Goal: Transaction & Acquisition: Purchase product/service

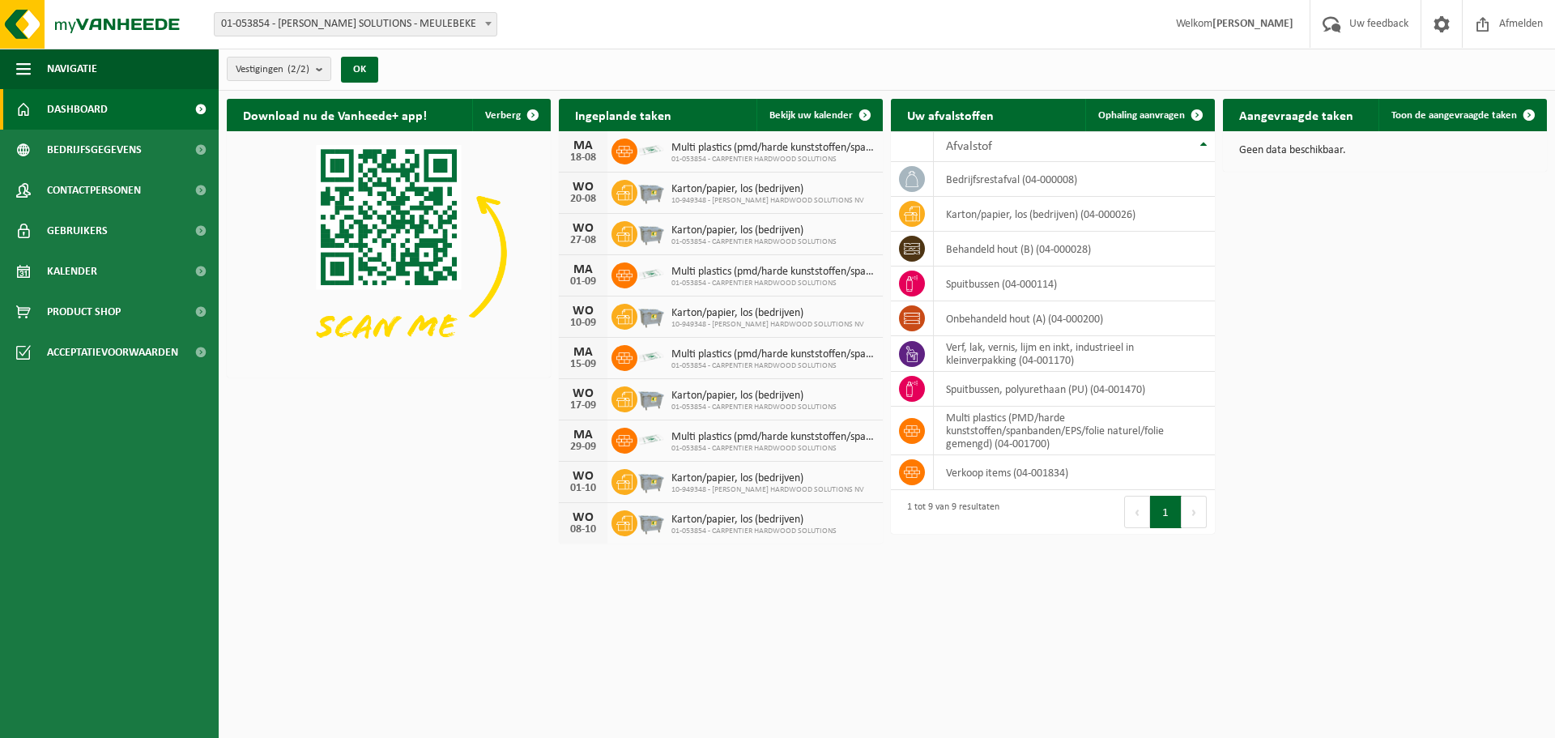
click at [1231, 25] on strong "[PERSON_NAME]" at bounding box center [1253, 24] width 81 height 12
click at [1431, 19] on span at bounding box center [1442, 24] width 24 height 48
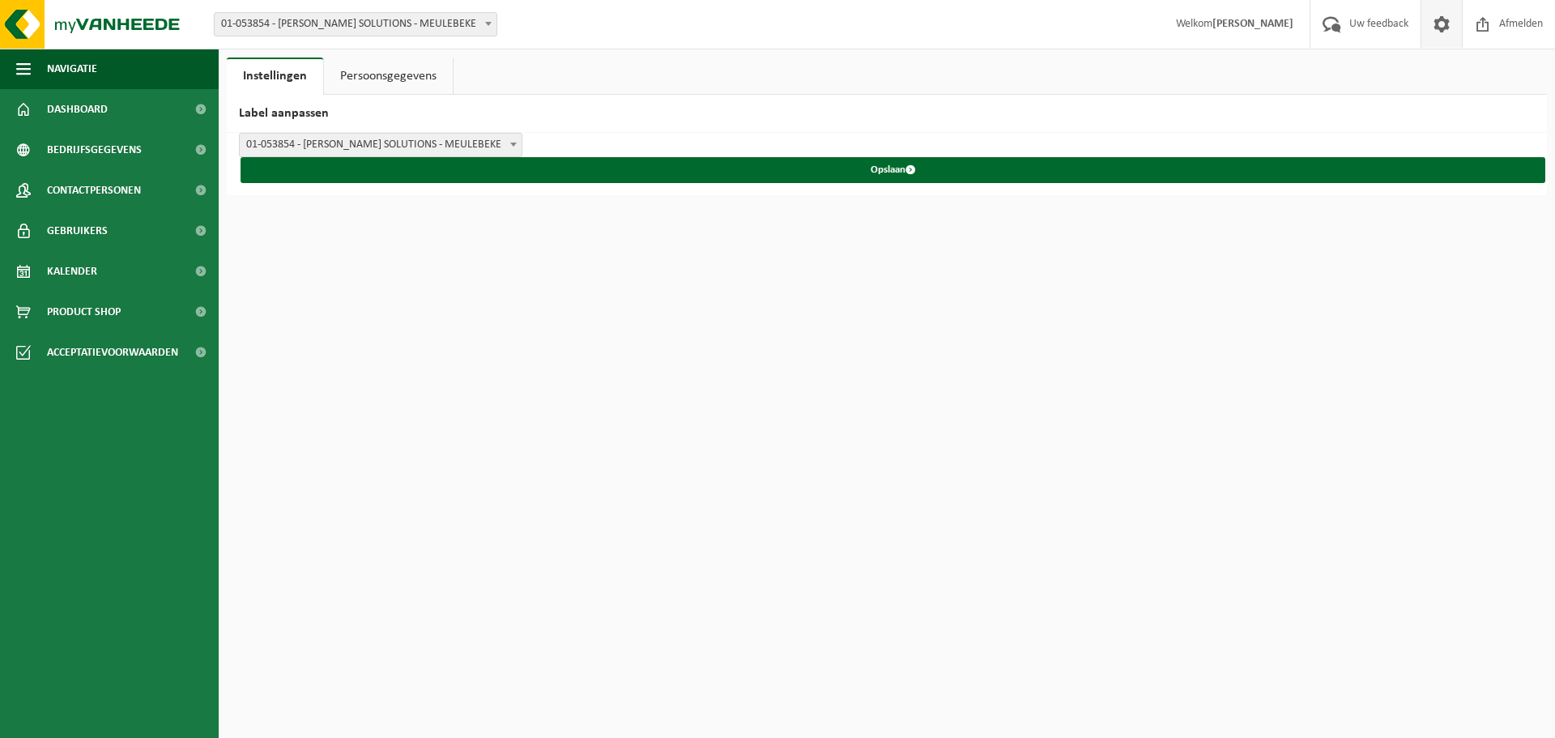
click at [348, 21] on span "01-053854 - [PERSON_NAME] SOLUTIONS - MEULEBEKE" at bounding box center [356, 24] width 282 height 23
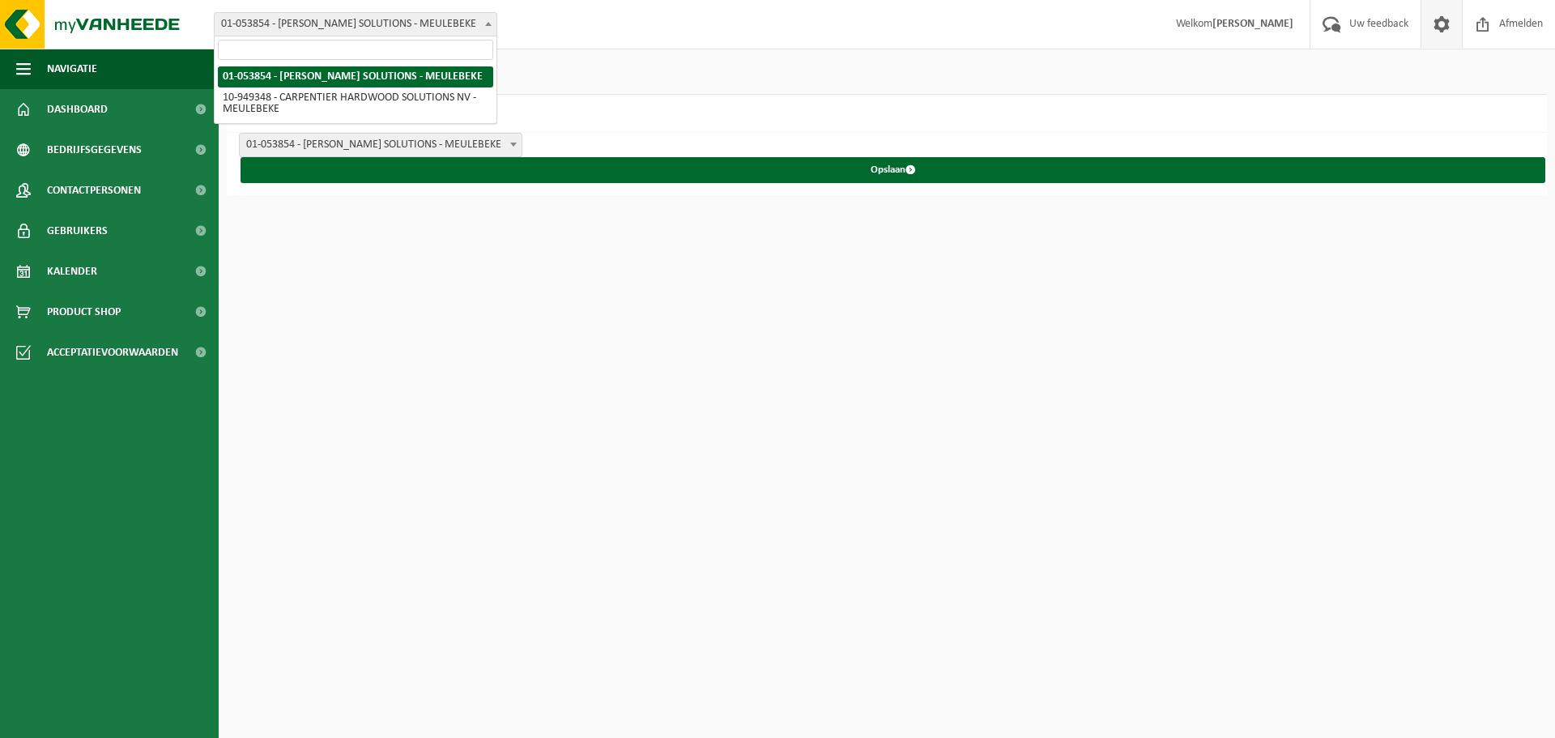
click at [624, 17] on div "Vestiging: 01-053854 - CARPENTIER HARDWOOD SOLUTIONS - MEULEBEKE 10-949348 - CA…" at bounding box center [777, 24] width 1555 height 49
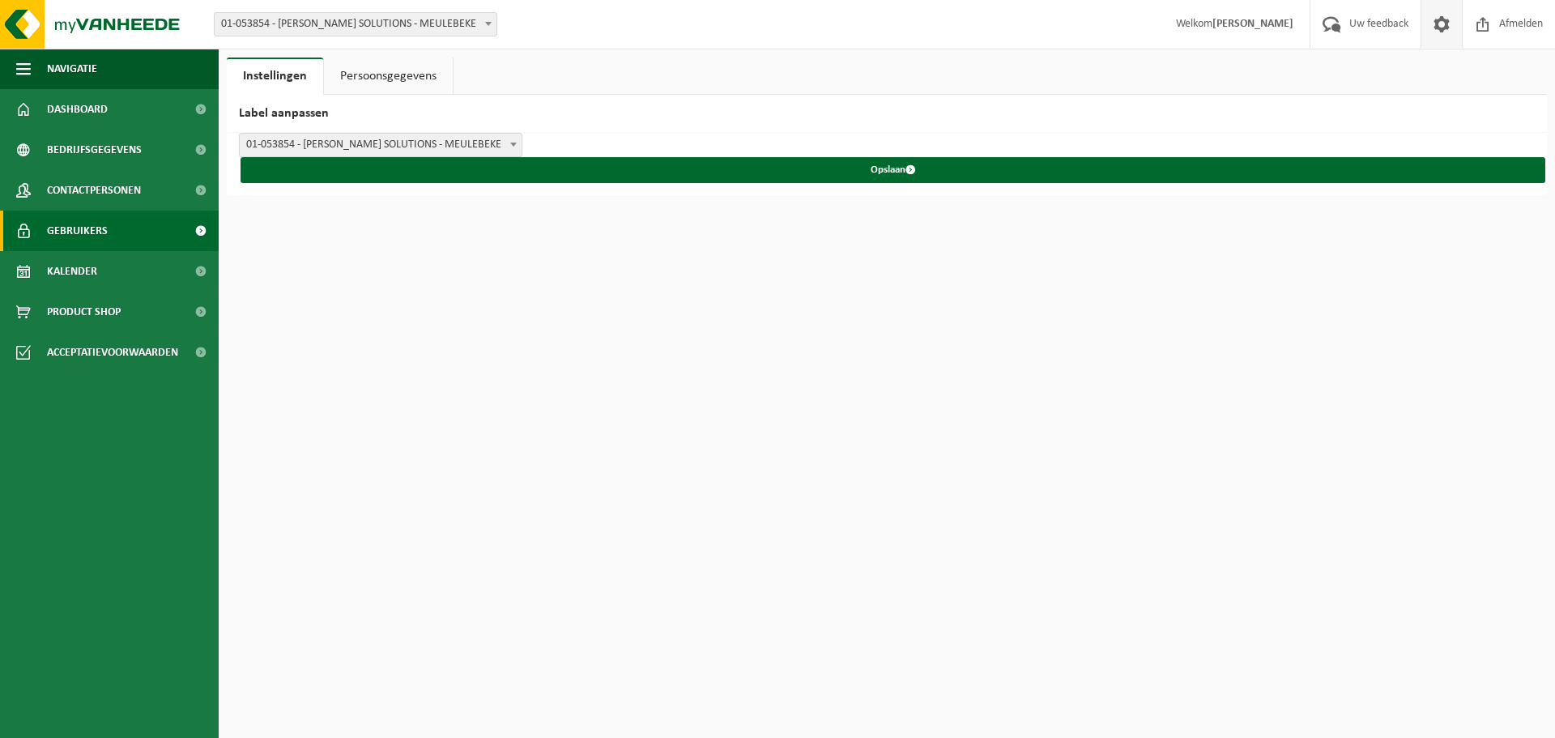
click at [108, 218] on link "Gebruikers" at bounding box center [109, 231] width 219 height 41
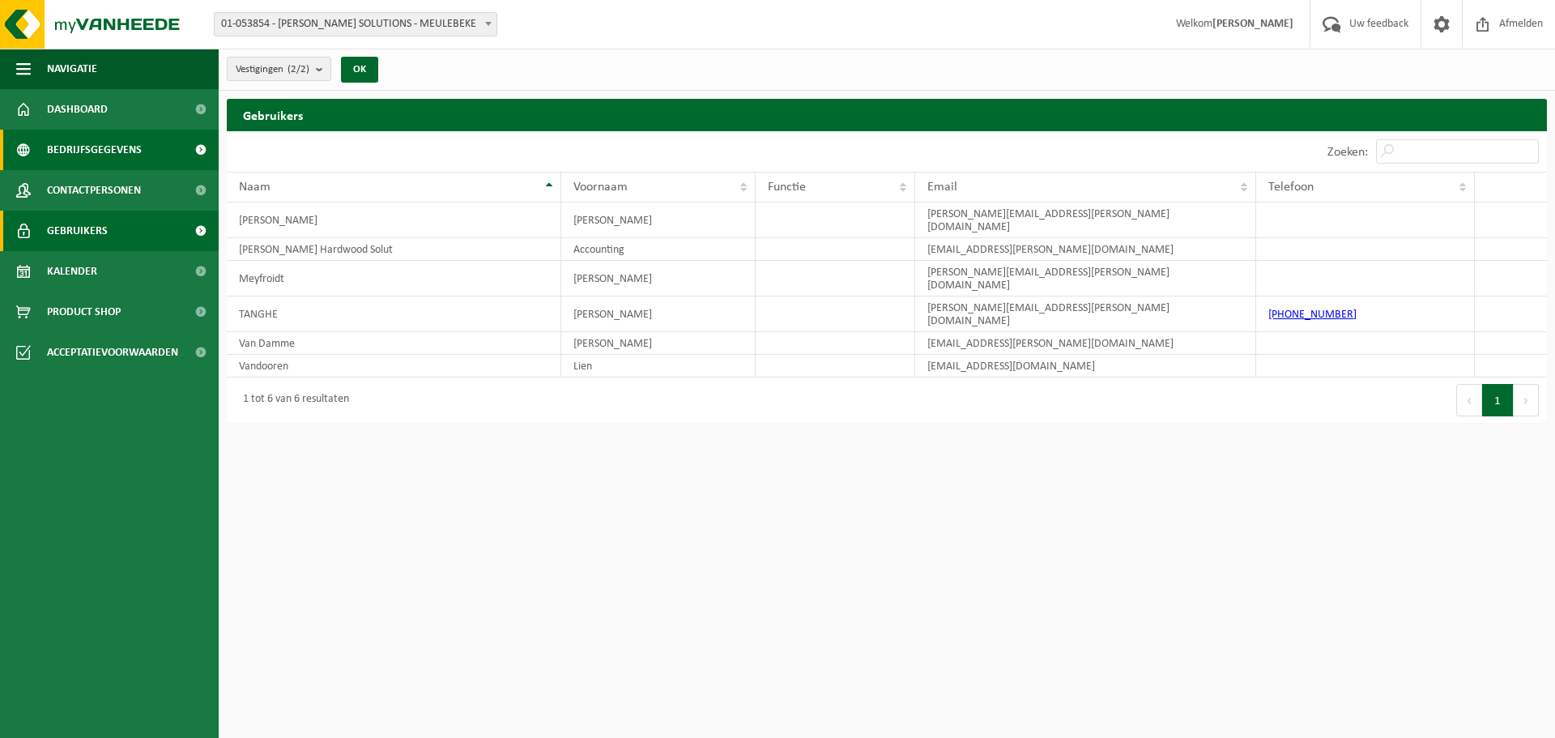
click at [117, 143] on span "Bedrijfsgegevens" at bounding box center [94, 150] width 95 height 41
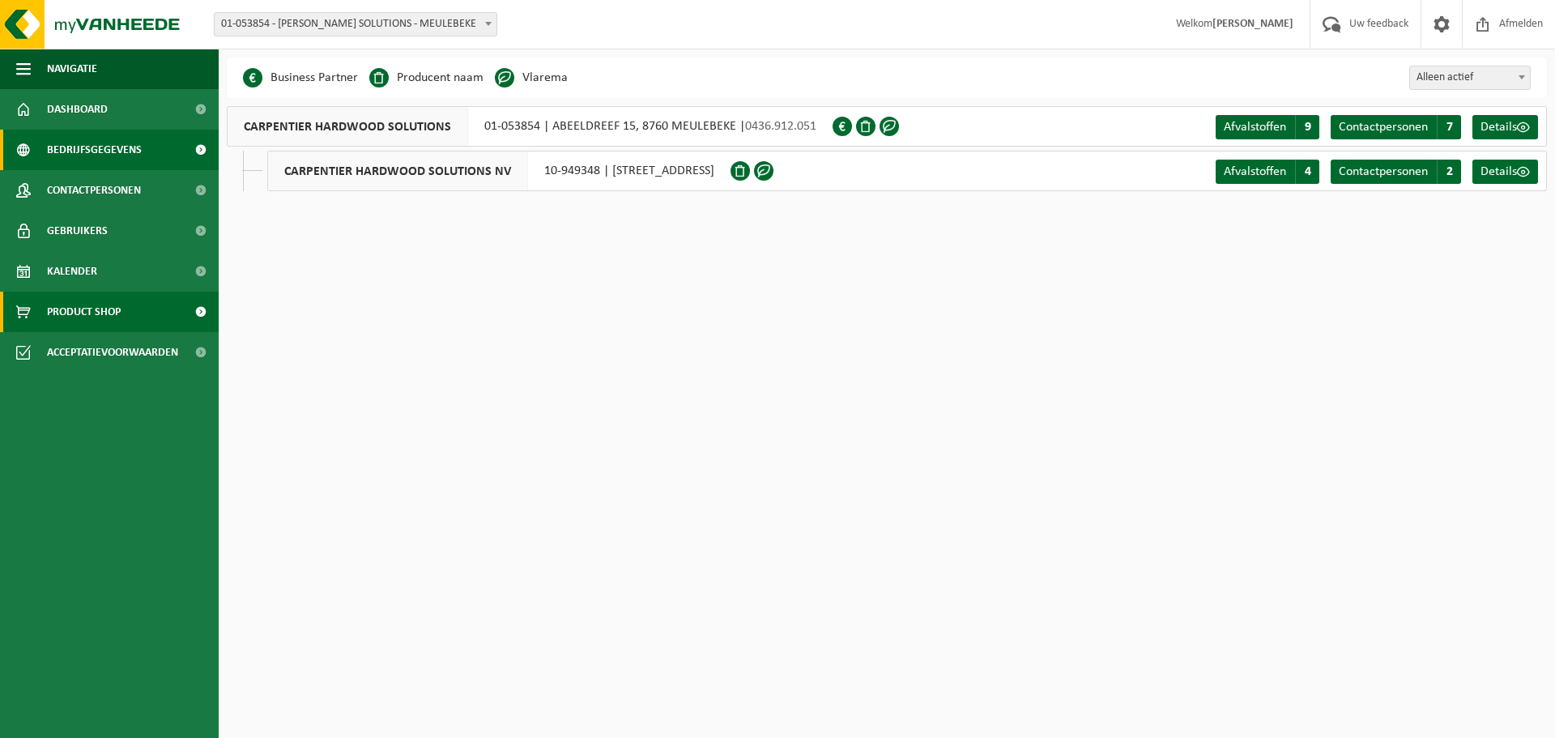
click at [100, 310] on span "Product Shop" at bounding box center [84, 312] width 74 height 41
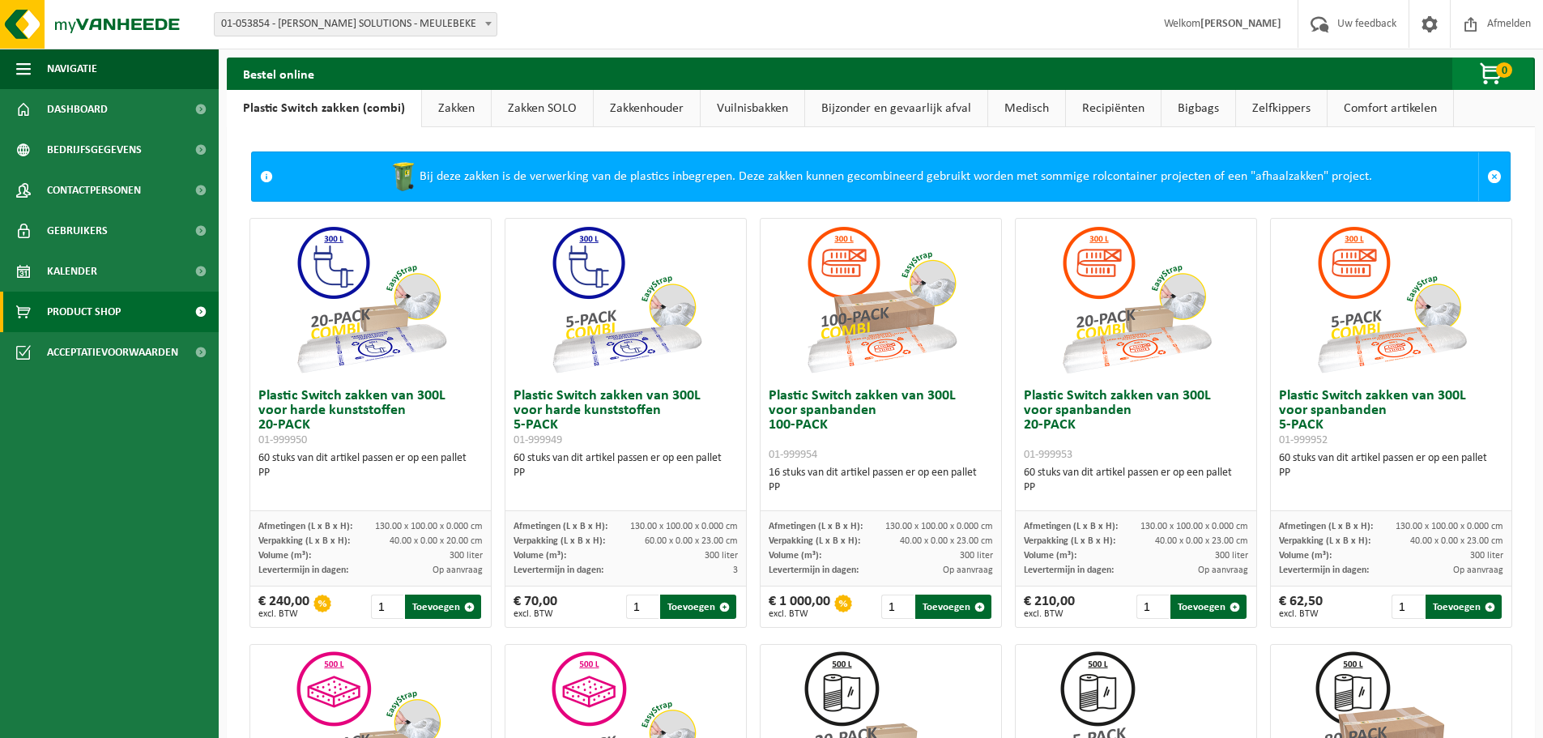
click at [1494, 70] on span "button" at bounding box center [1492, 74] width 81 height 32
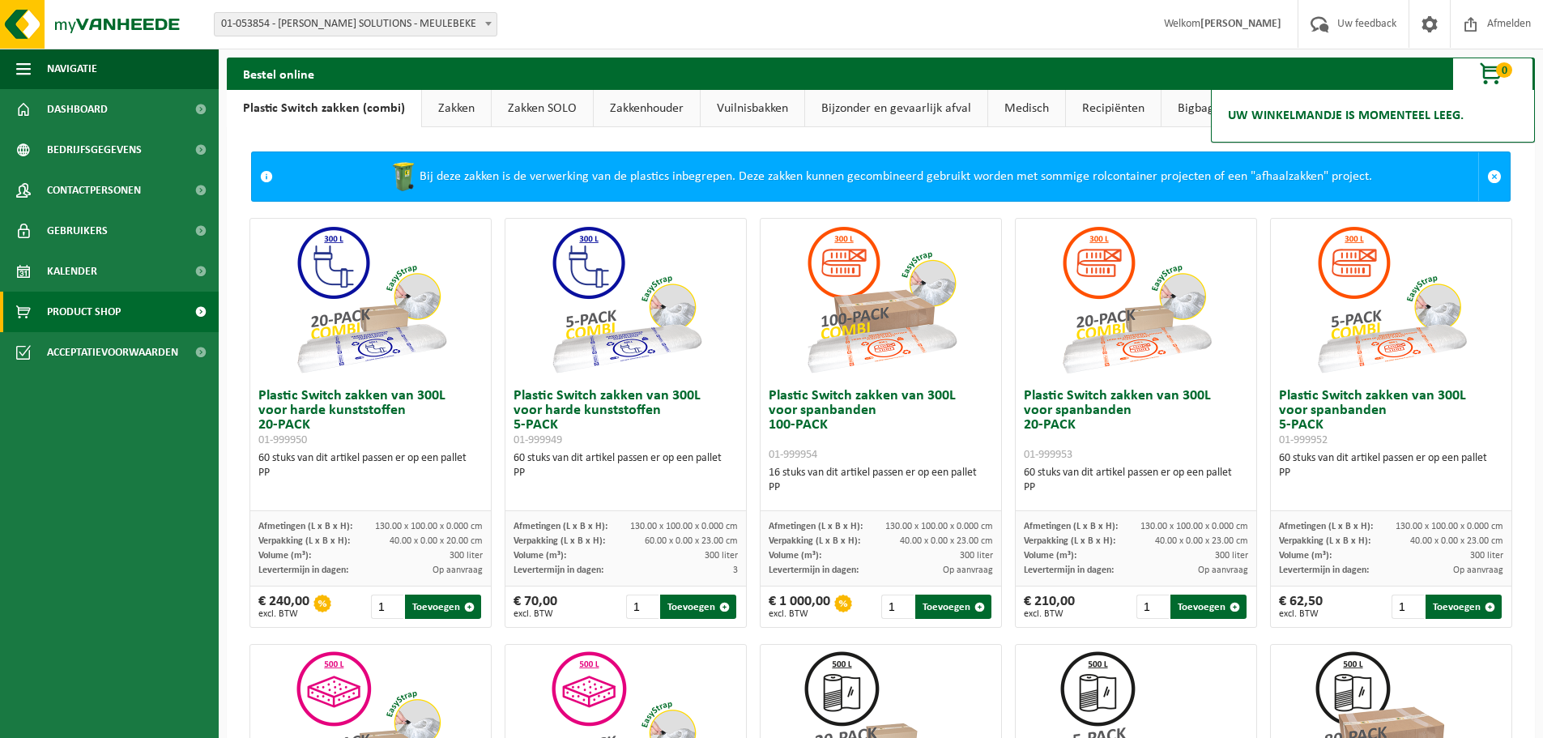
click at [1494, 70] on span "button" at bounding box center [1492, 74] width 81 height 32
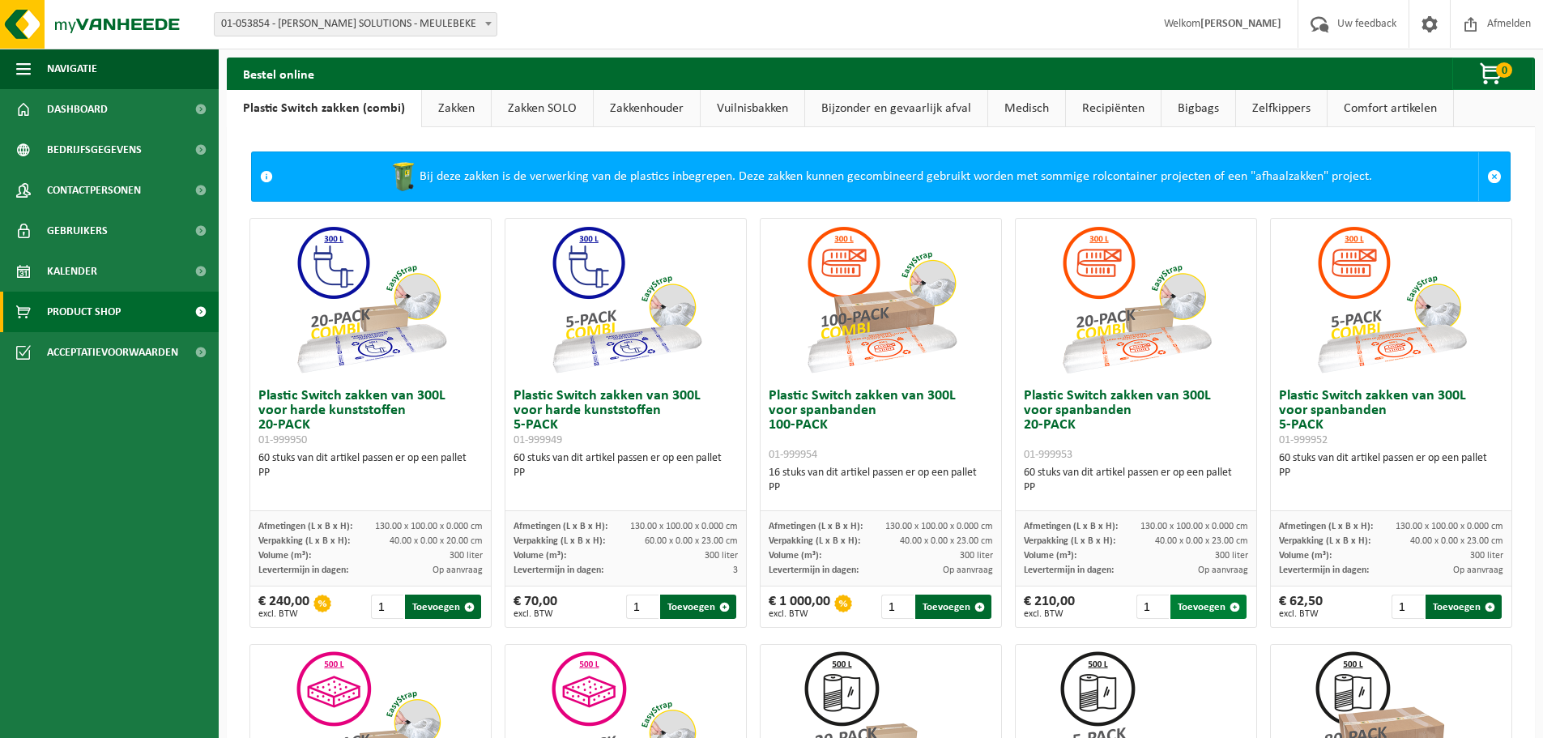
click at [1199, 606] on button "Toevoegen" at bounding box center [1209, 607] width 76 height 24
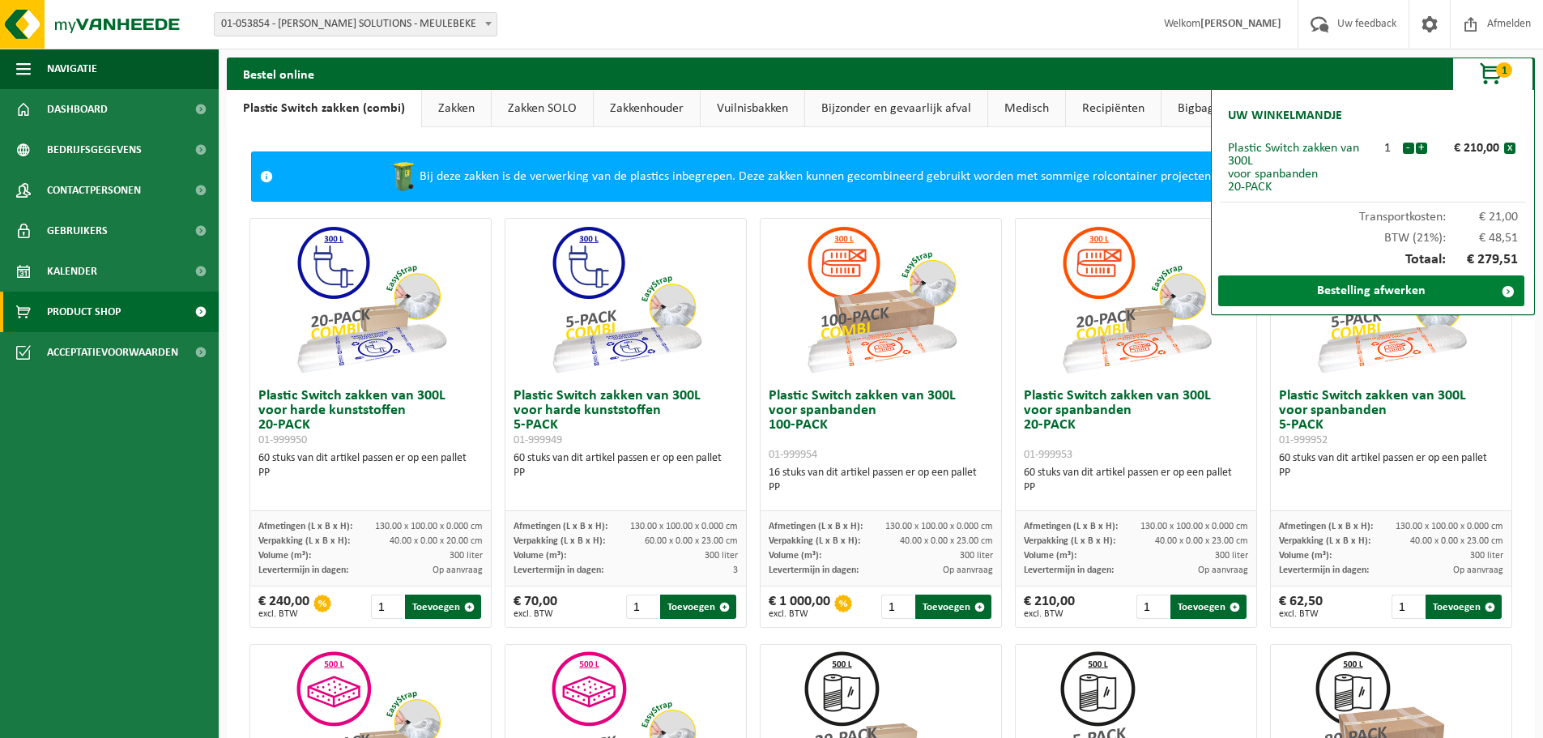
click at [1314, 289] on link "Bestelling afwerken" at bounding box center [1371, 290] width 306 height 31
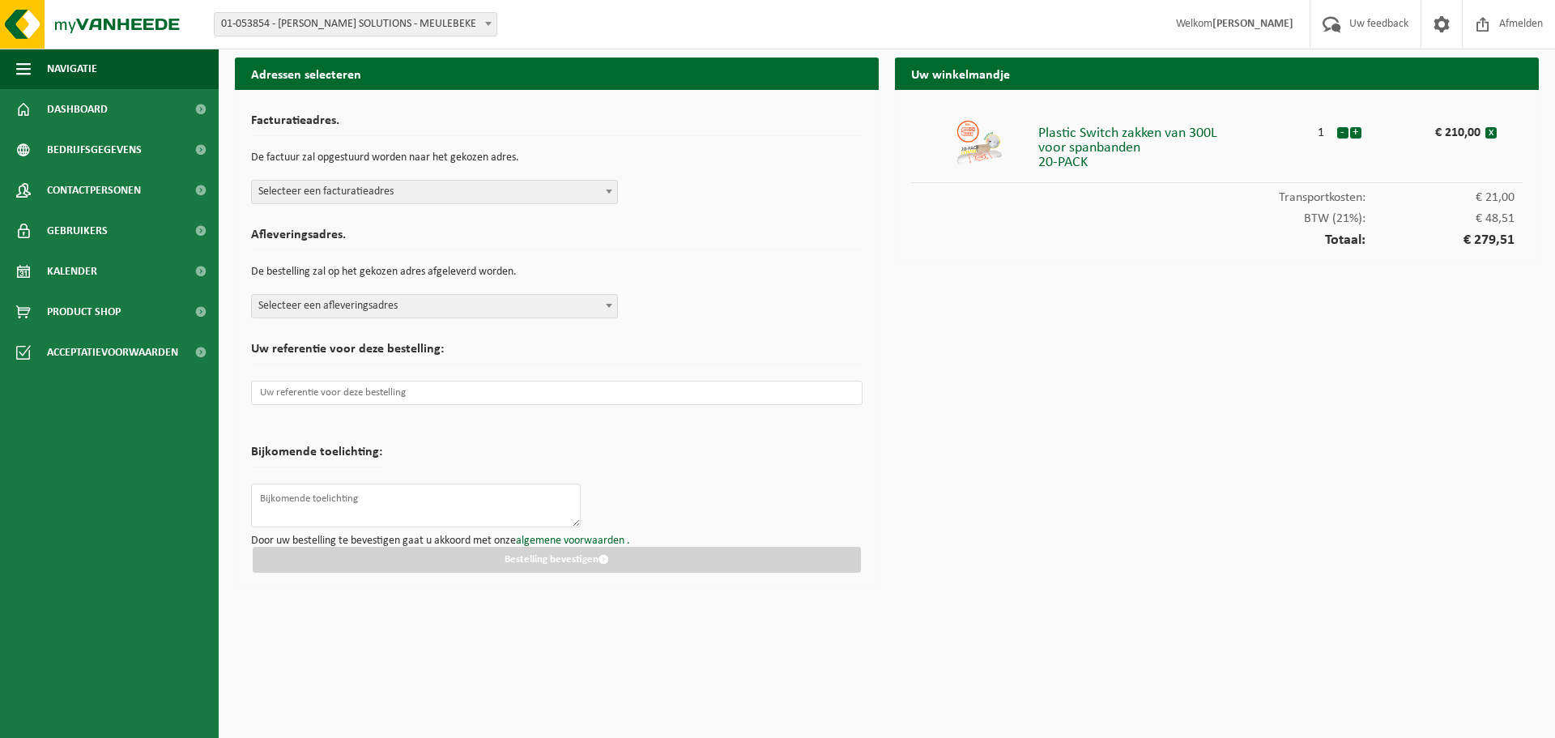
click at [374, 196] on span "Selecteer een facturatieadres" at bounding box center [434, 192] width 365 height 23
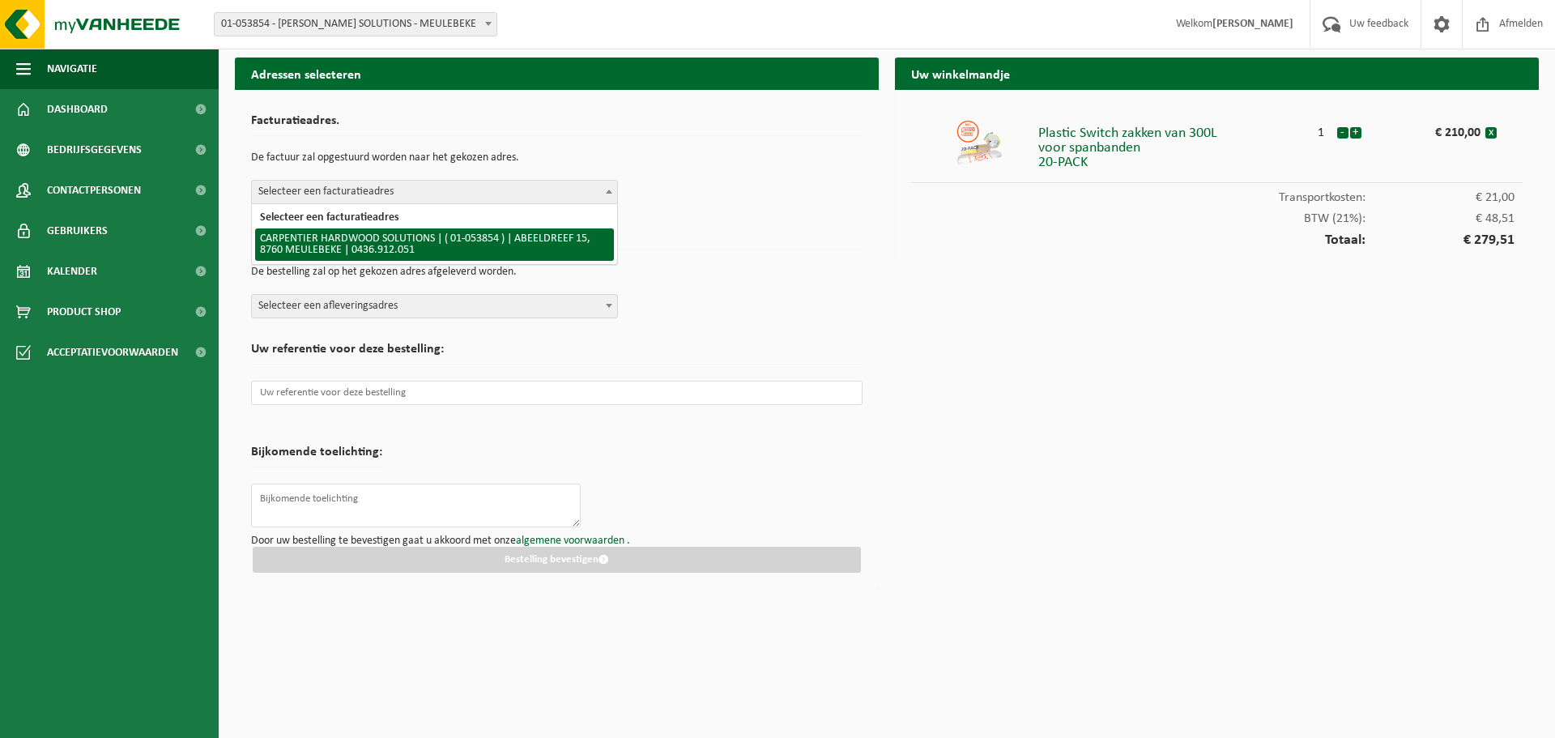
select select "25144"
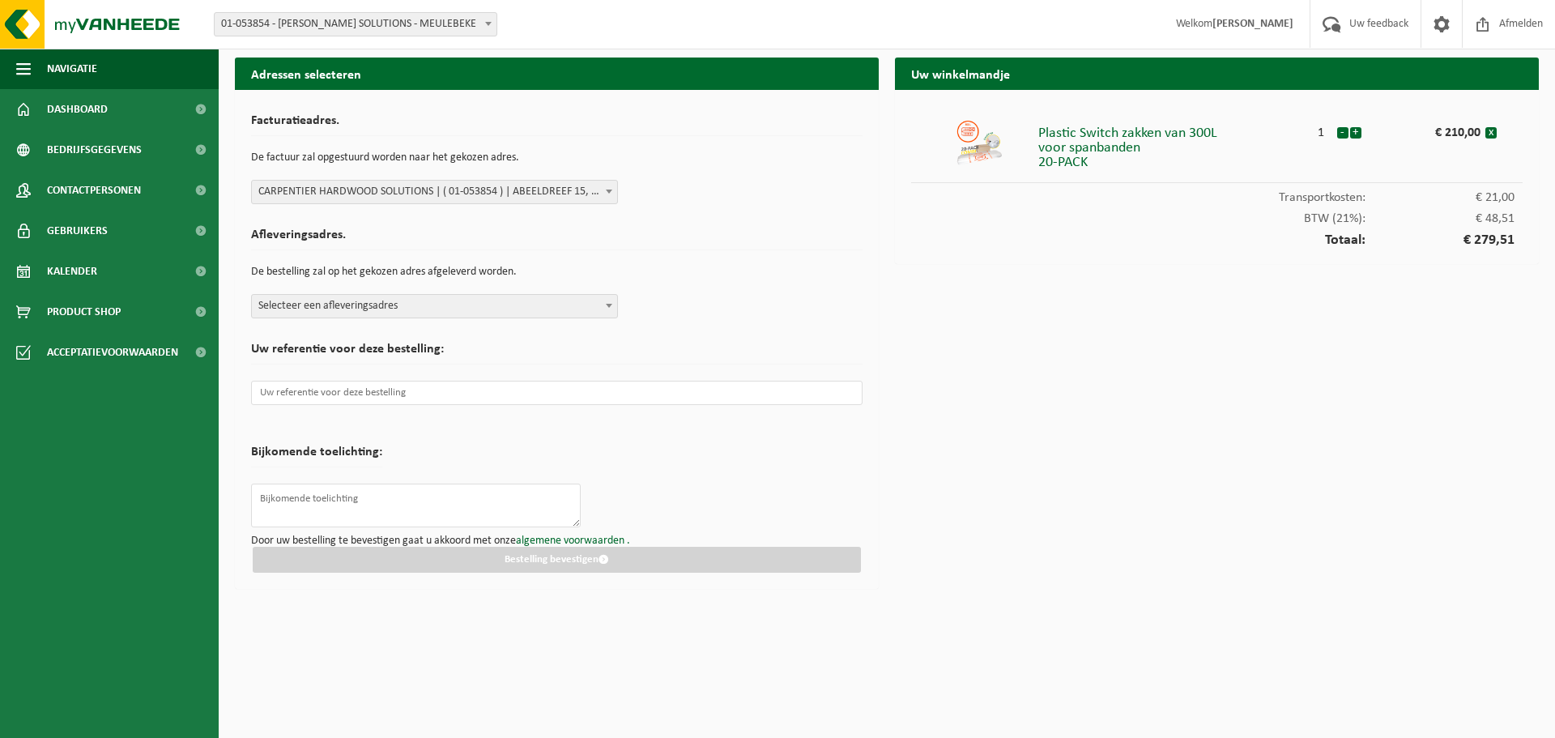
click at [329, 301] on span "Selecteer een afleveringsadres" at bounding box center [434, 306] width 365 height 23
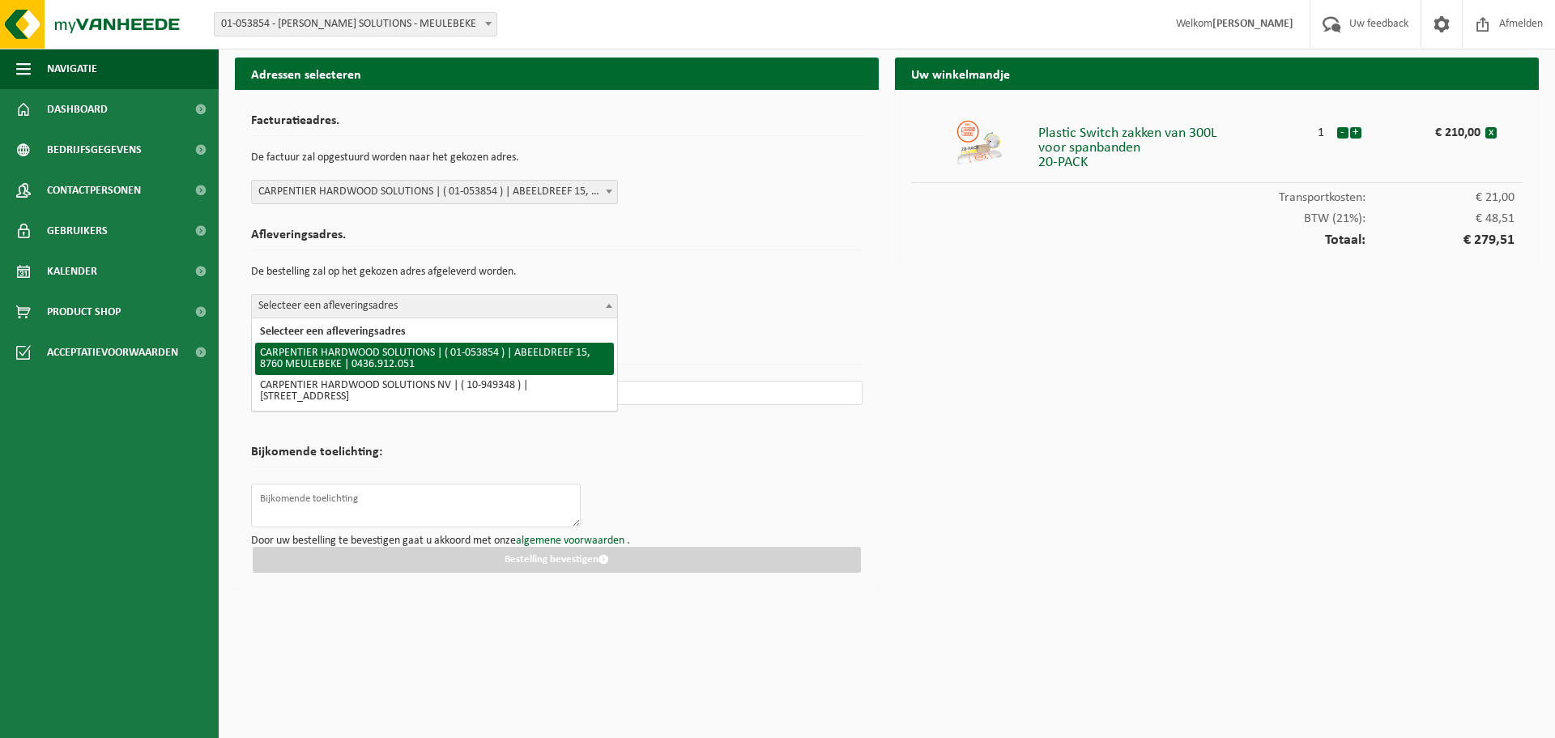
select select "25144"
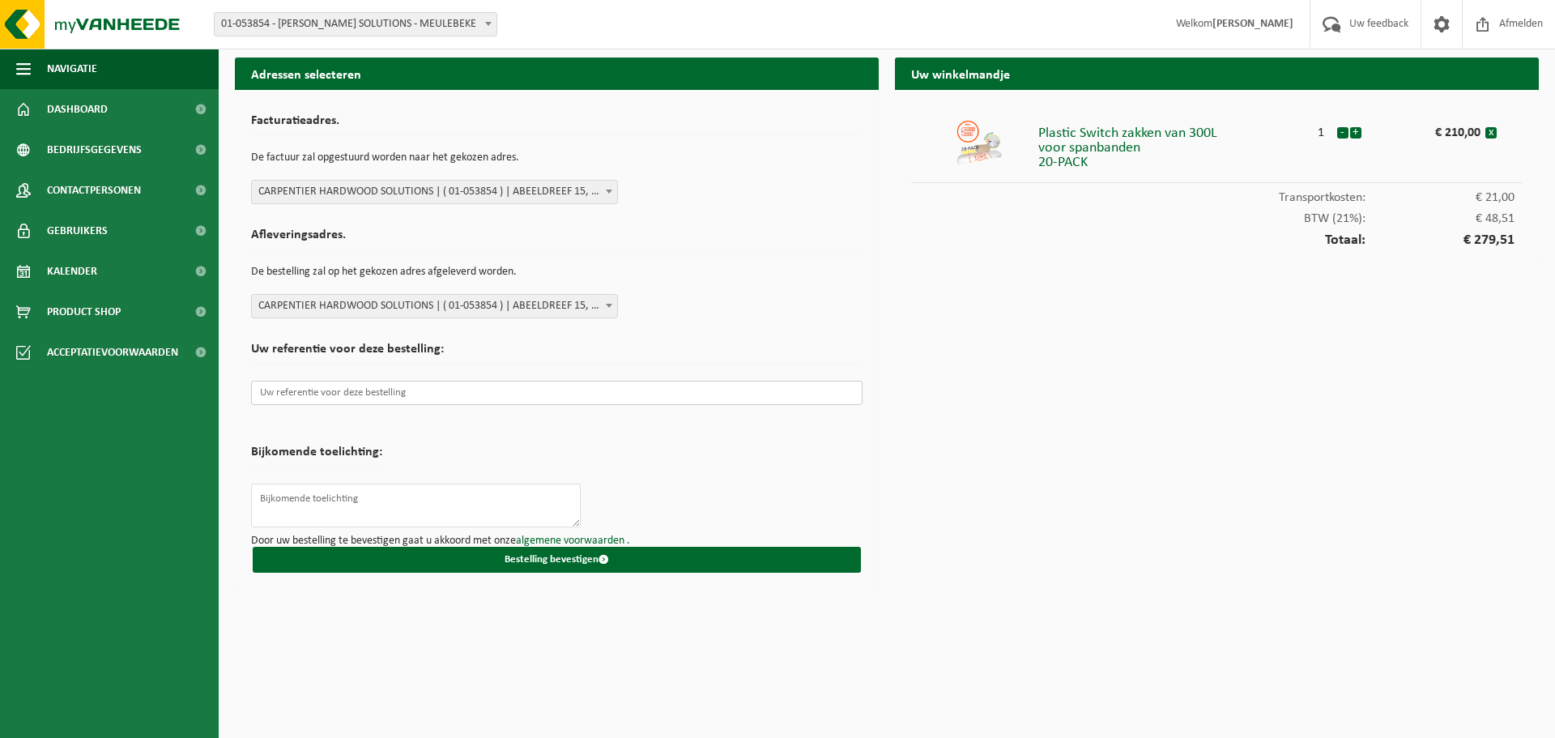
click at [370, 394] on input "text" at bounding box center [557, 393] width 612 height 24
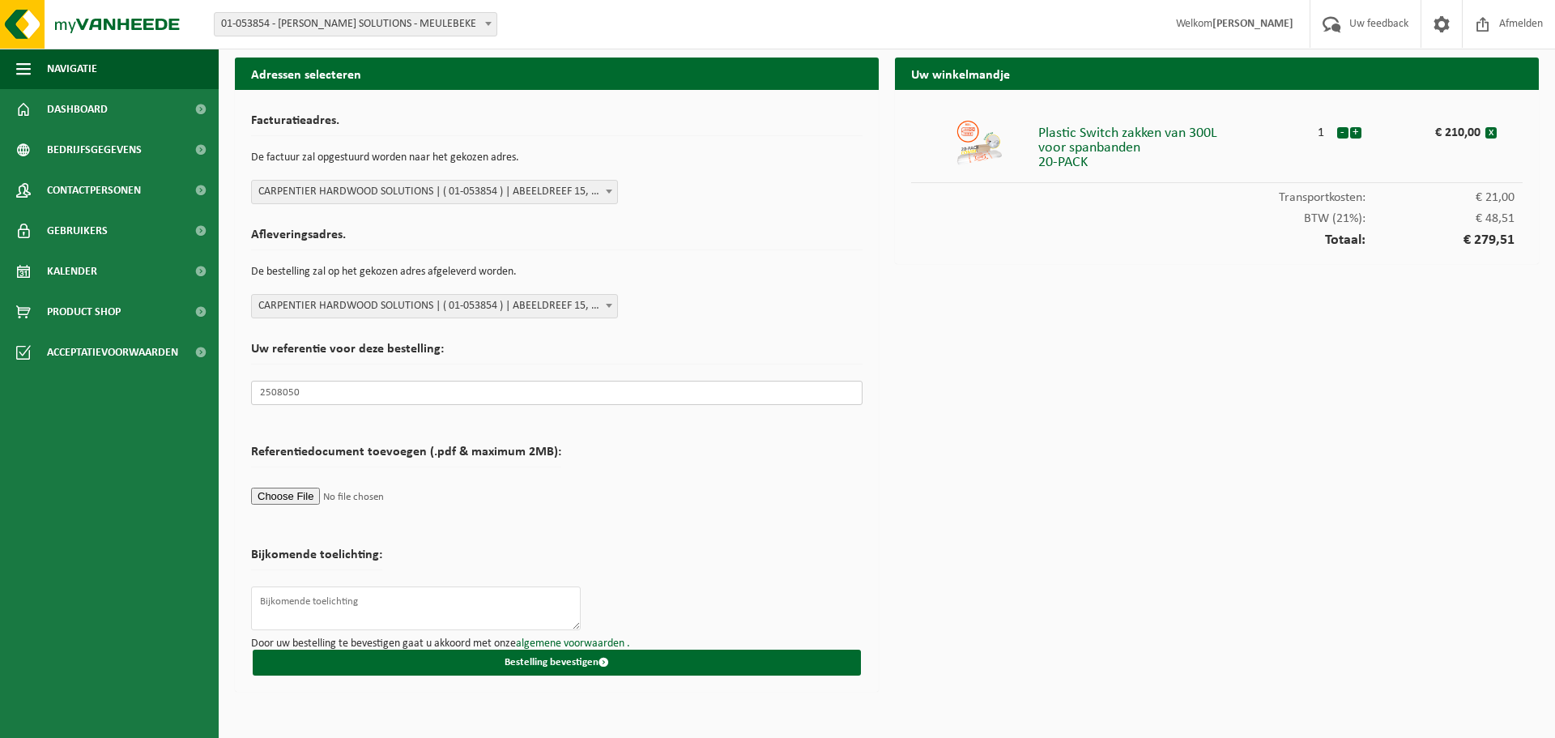
type input "2508050"
click at [638, 488] on form "Facturatieadres. De factuur zal opgestuurd worden naar het gekozen adres. Selec…" at bounding box center [557, 391] width 612 height 570
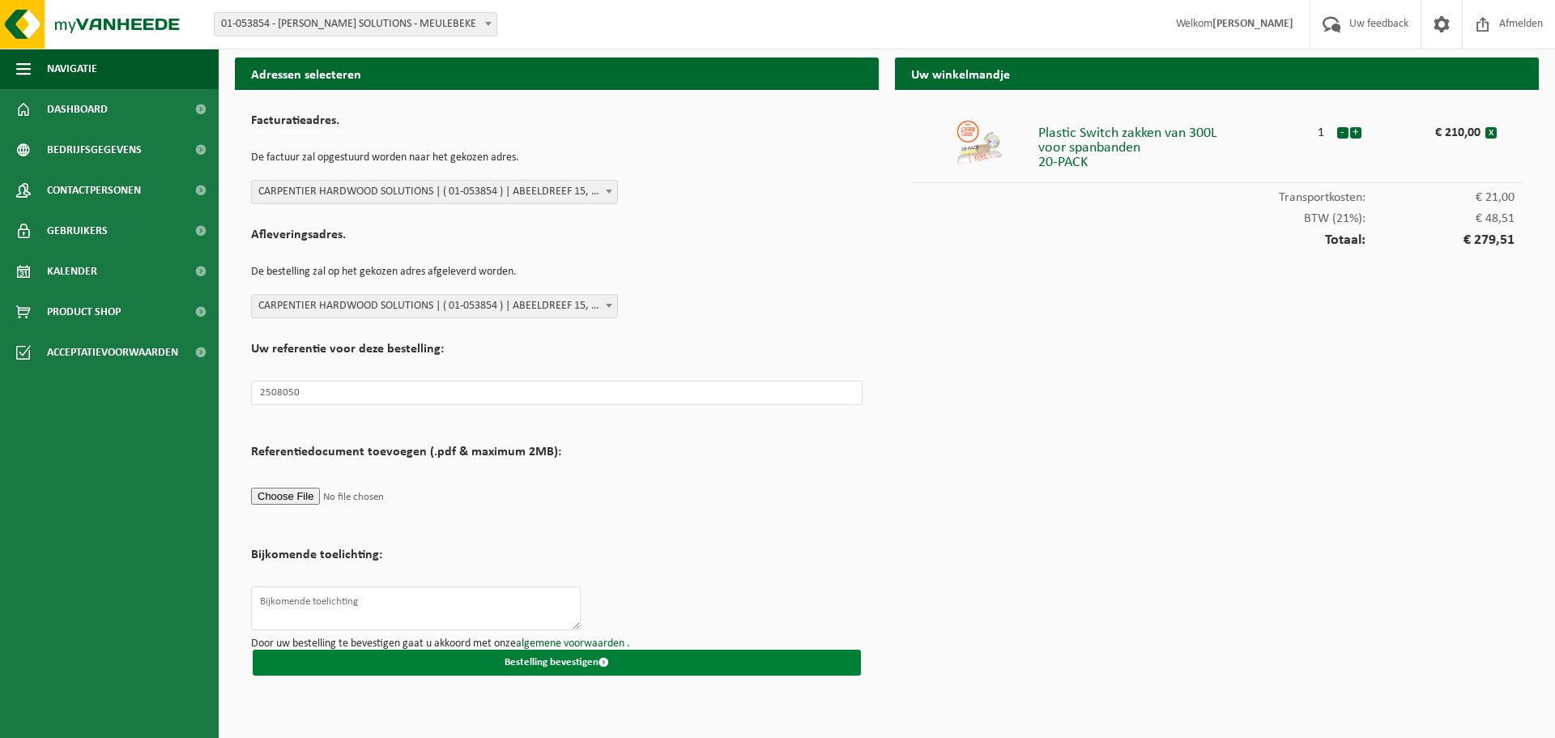
click at [560, 662] on button "Bestelling bevestigen" at bounding box center [557, 663] width 608 height 26
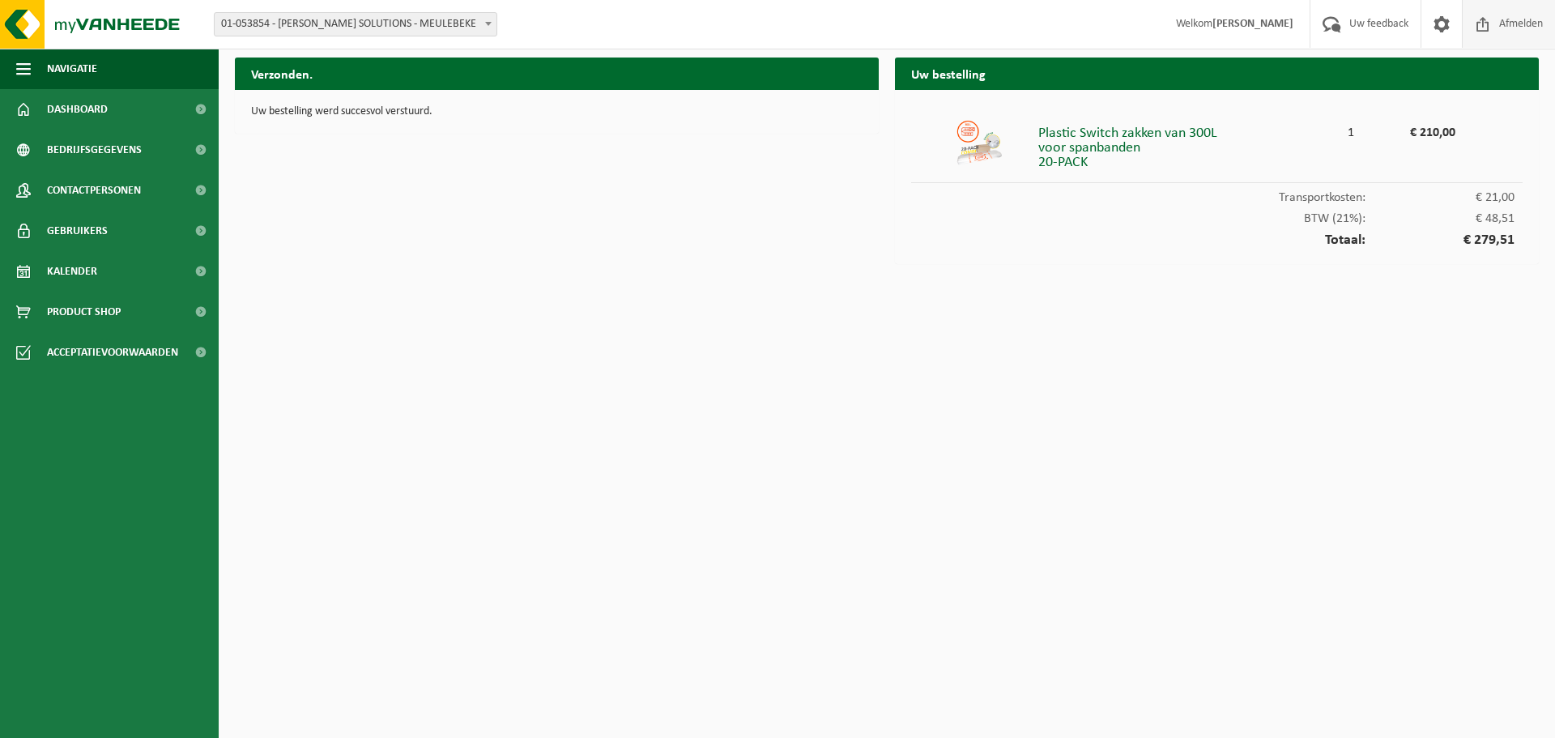
click at [1489, 22] on span at bounding box center [1483, 24] width 24 height 48
